Goal: Task Accomplishment & Management: Manage account settings

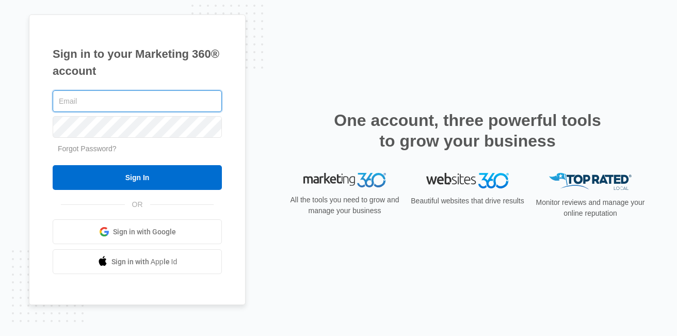
type input "[EMAIL_ADDRESS][DOMAIN_NAME]"
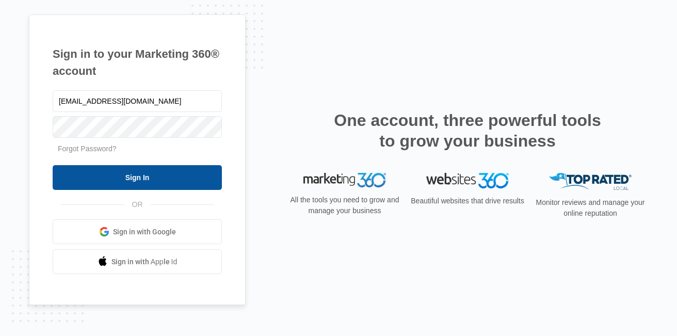
click at [158, 171] on input "Sign In" at bounding box center [137, 177] width 169 height 25
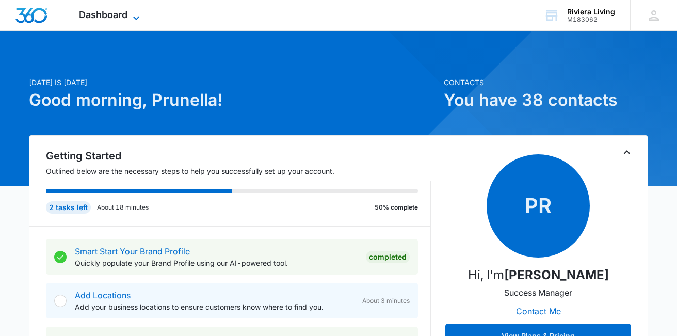
click at [115, 14] on span "Dashboard" at bounding box center [103, 14] width 49 height 11
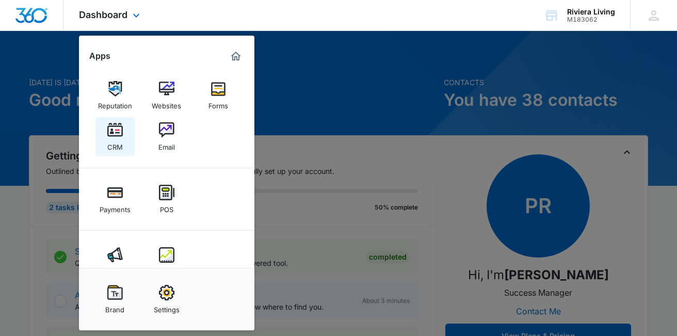
click at [114, 133] on img at bounding box center [114, 129] width 15 height 15
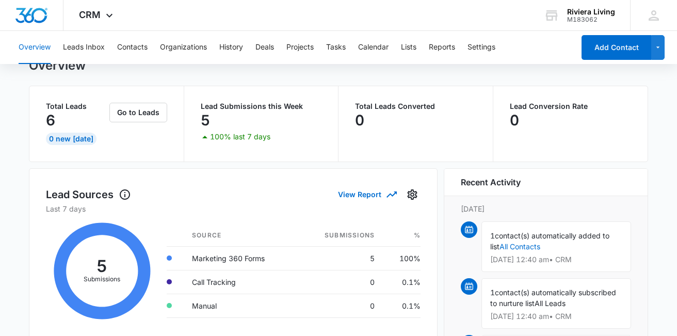
scroll to position [32, 0]
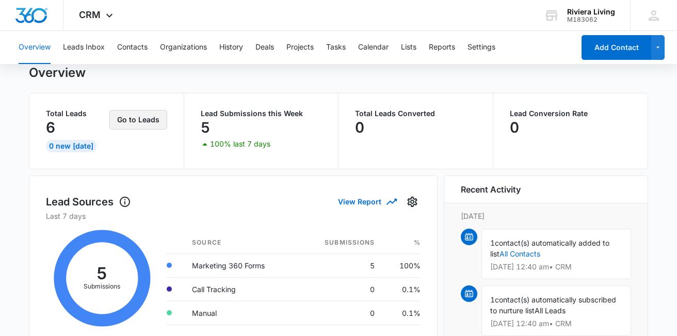
click at [137, 127] on button "Go to Leads" at bounding box center [138, 120] width 58 height 20
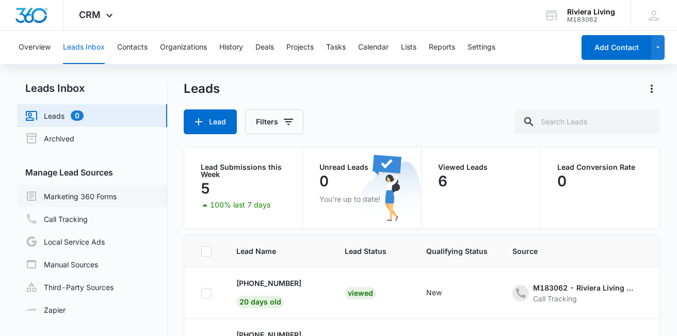
click at [89, 200] on link "Marketing 360 Forms" at bounding box center [70, 196] width 91 height 12
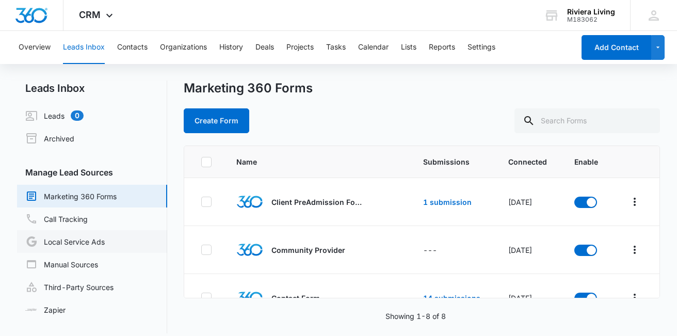
scroll to position [10, 0]
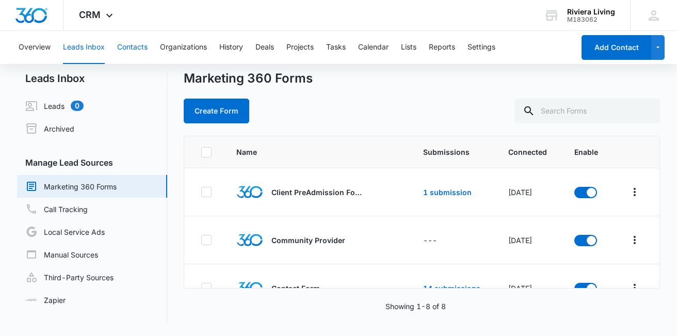
click at [134, 45] on button "Contacts" at bounding box center [132, 47] width 30 height 33
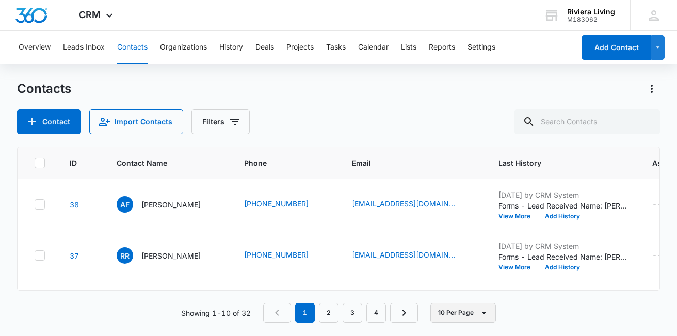
click at [443, 307] on button "10 Per Page" at bounding box center [464, 313] width 66 height 20
click at [462, 269] on div "20 Per Page" at bounding box center [466, 266] width 42 height 7
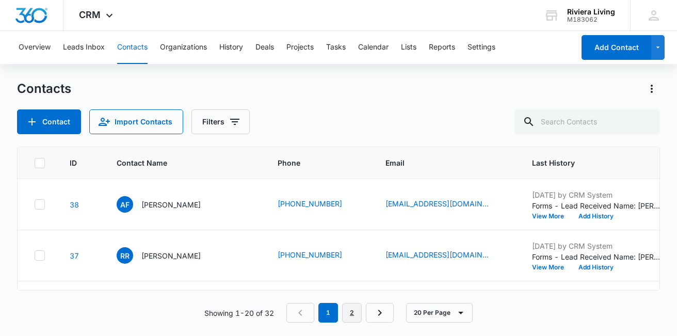
click at [353, 313] on link "2" at bounding box center [352, 313] width 20 height 20
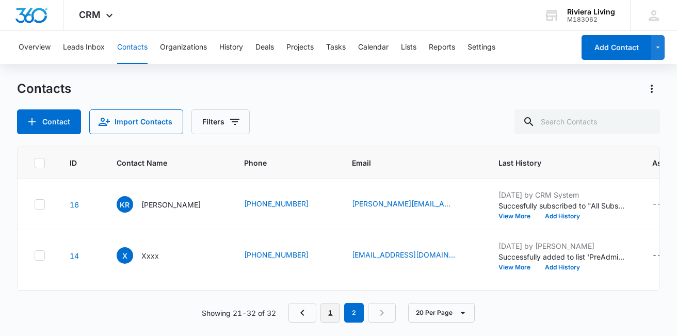
click at [332, 319] on link "1" at bounding box center [331, 313] width 20 height 20
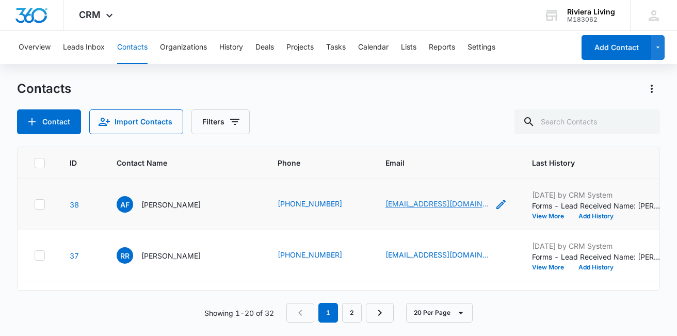
click at [423, 204] on link "antwandford1982@gmail.com" at bounding box center [437, 203] width 103 height 11
click at [434, 257] on link "RUBYROMERO78@GMAIL.COM" at bounding box center [437, 254] width 103 height 11
